Goal: Task Accomplishment & Management: Manage account settings

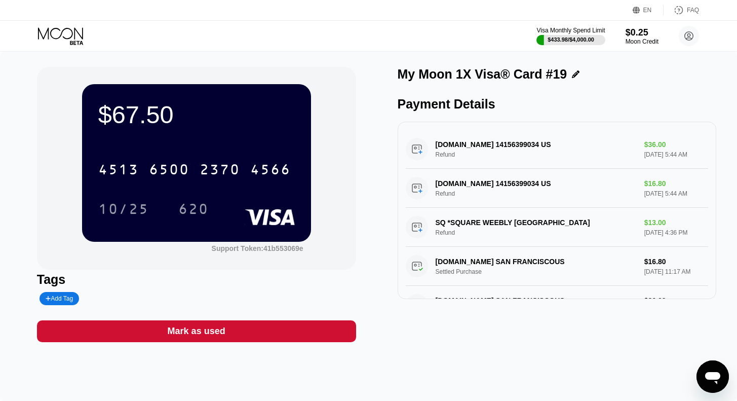
click at [62, 28] on icon at bounding box center [61, 36] width 47 height 18
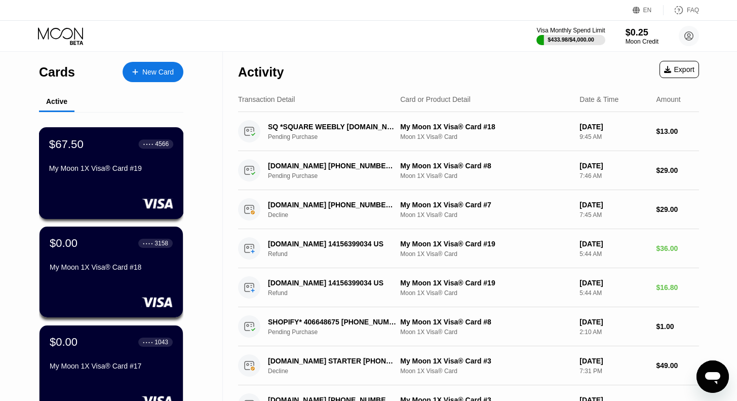
click at [76, 149] on div "$67.50" at bounding box center [66, 143] width 34 height 13
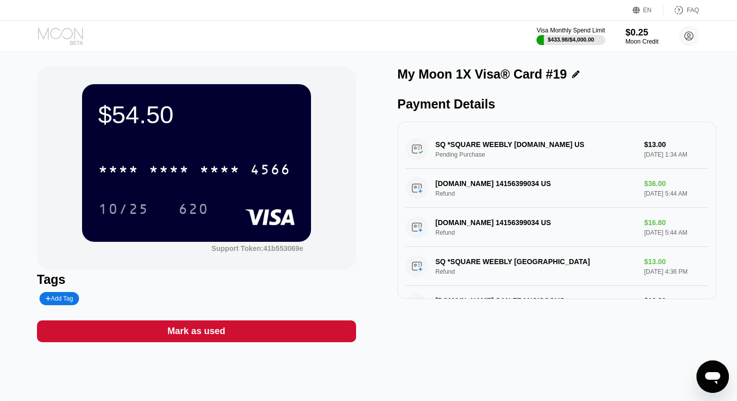
click at [63, 32] on icon at bounding box center [61, 36] width 47 height 18
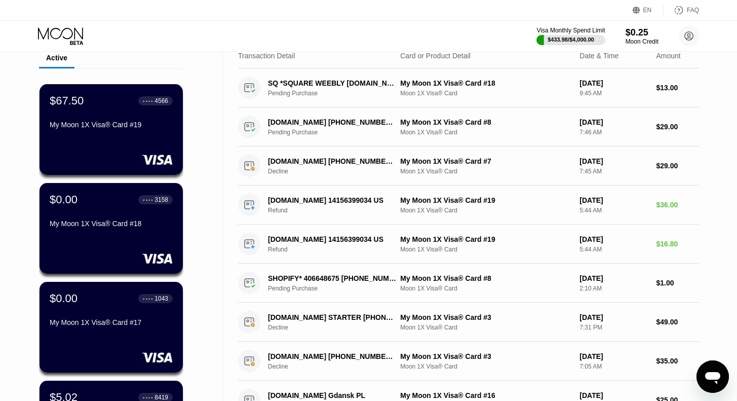
scroll to position [45, 0]
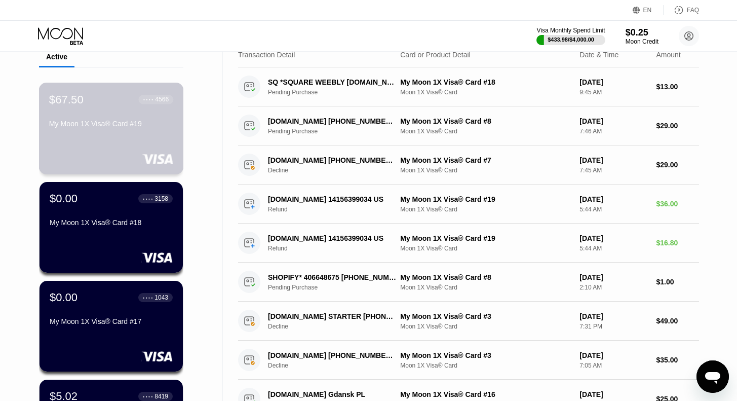
click at [70, 143] on div "$67.50 ● ● ● ● 4566 My Moon 1X Visa® Card #19" at bounding box center [111, 129] width 145 height 92
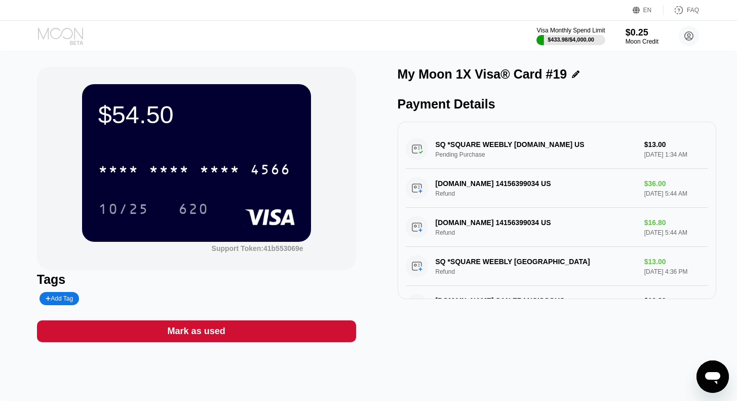
click at [66, 36] on icon at bounding box center [61, 36] width 47 height 18
